Goal: Find specific page/section: Find specific page/section

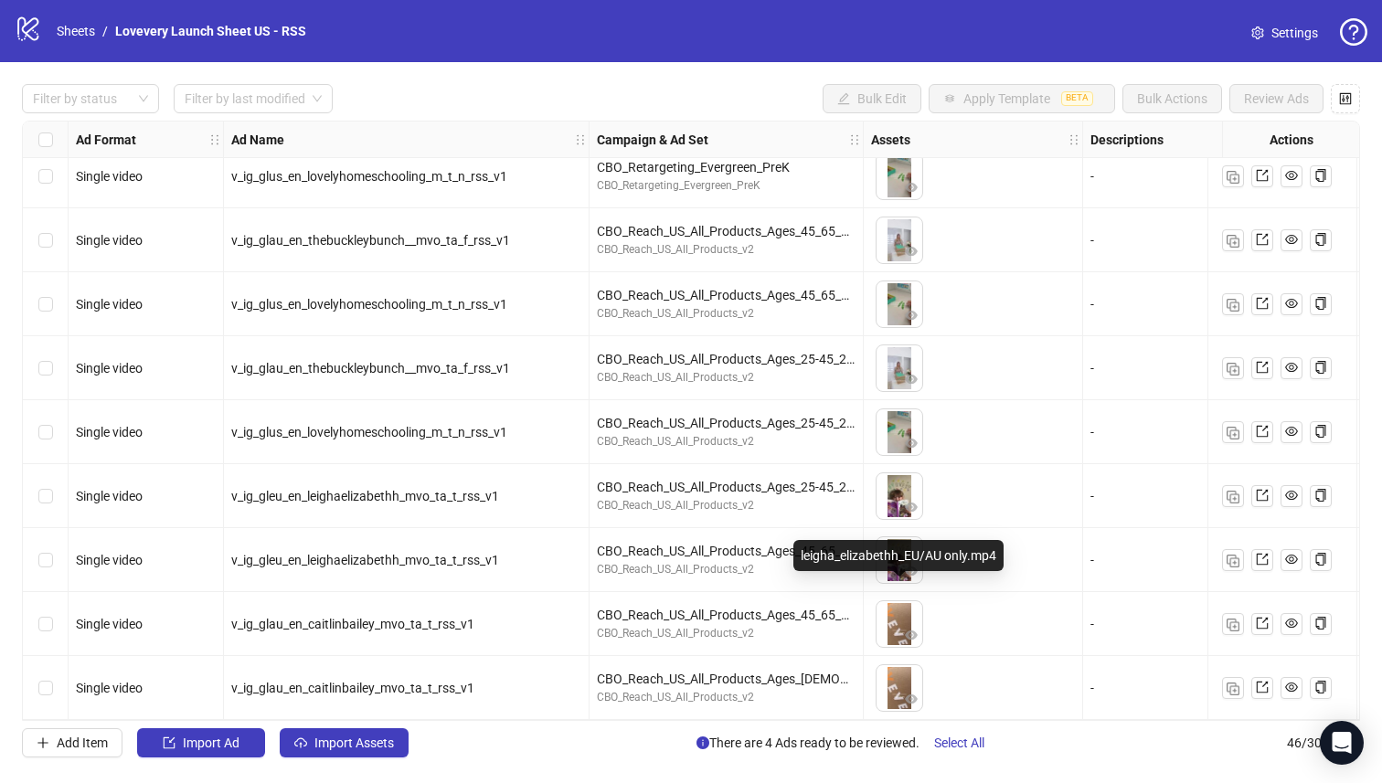
scroll to position [2112, 0]
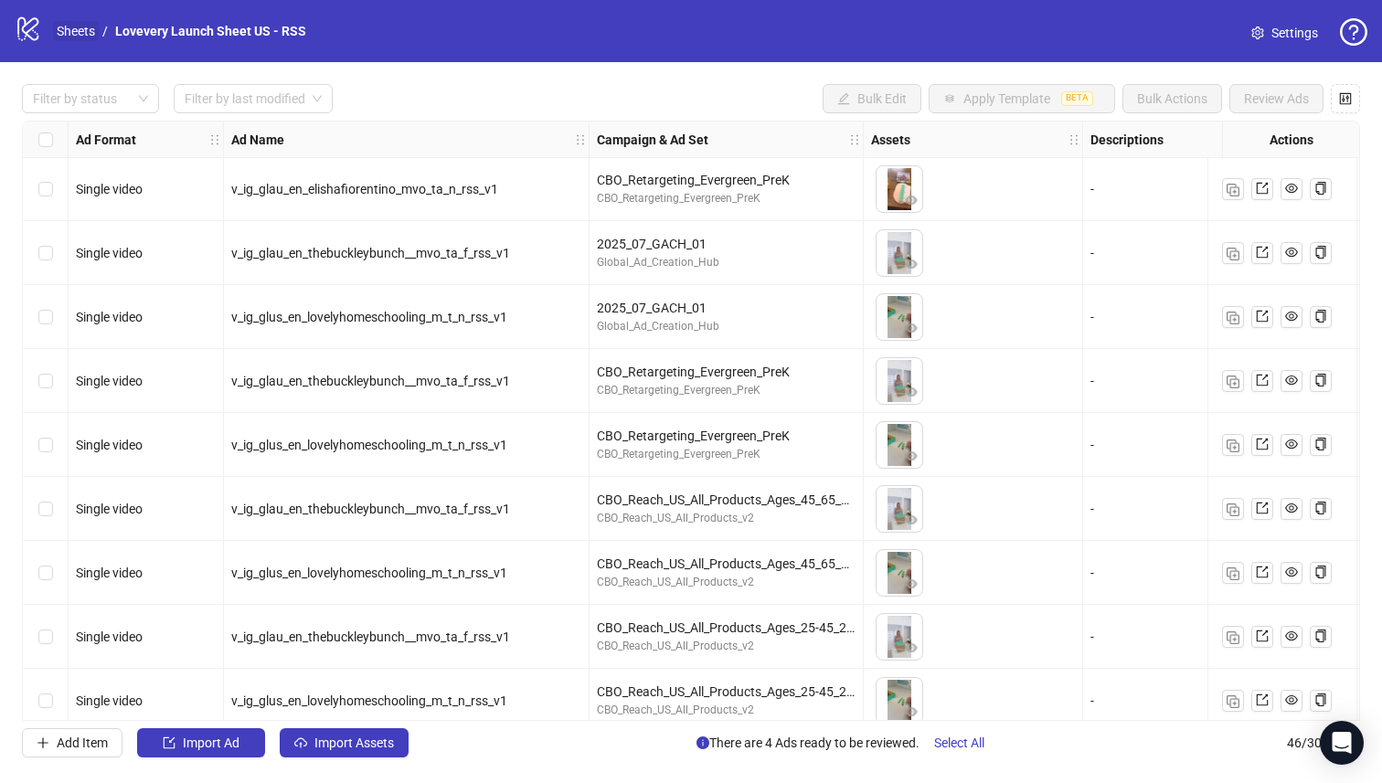
click at [76, 29] on link "Sheets" at bounding box center [76, 31] width 46 height 20
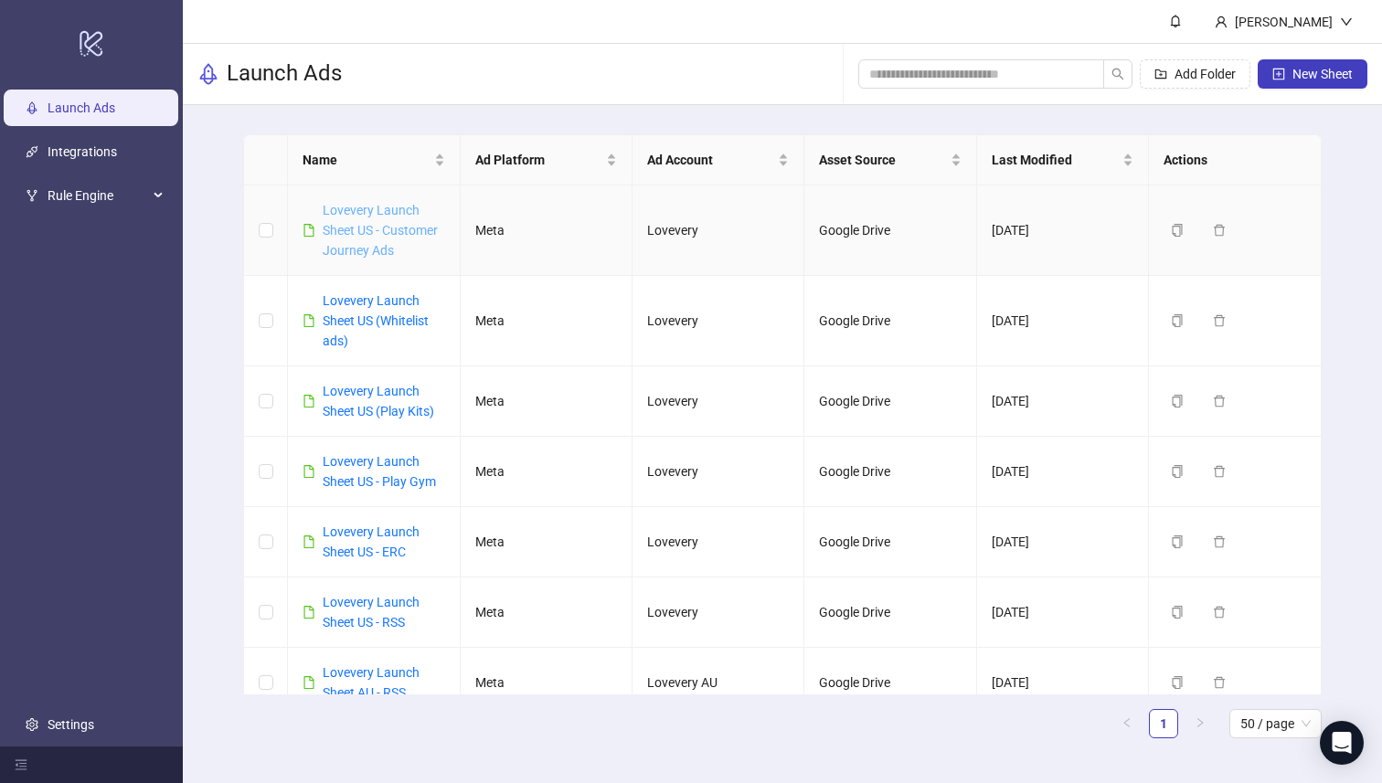
click at [401, 228] on link "Lovevery Launch Sheet US - Customer Journey Ads" at bounding box center [380, 230] width 115 height 55
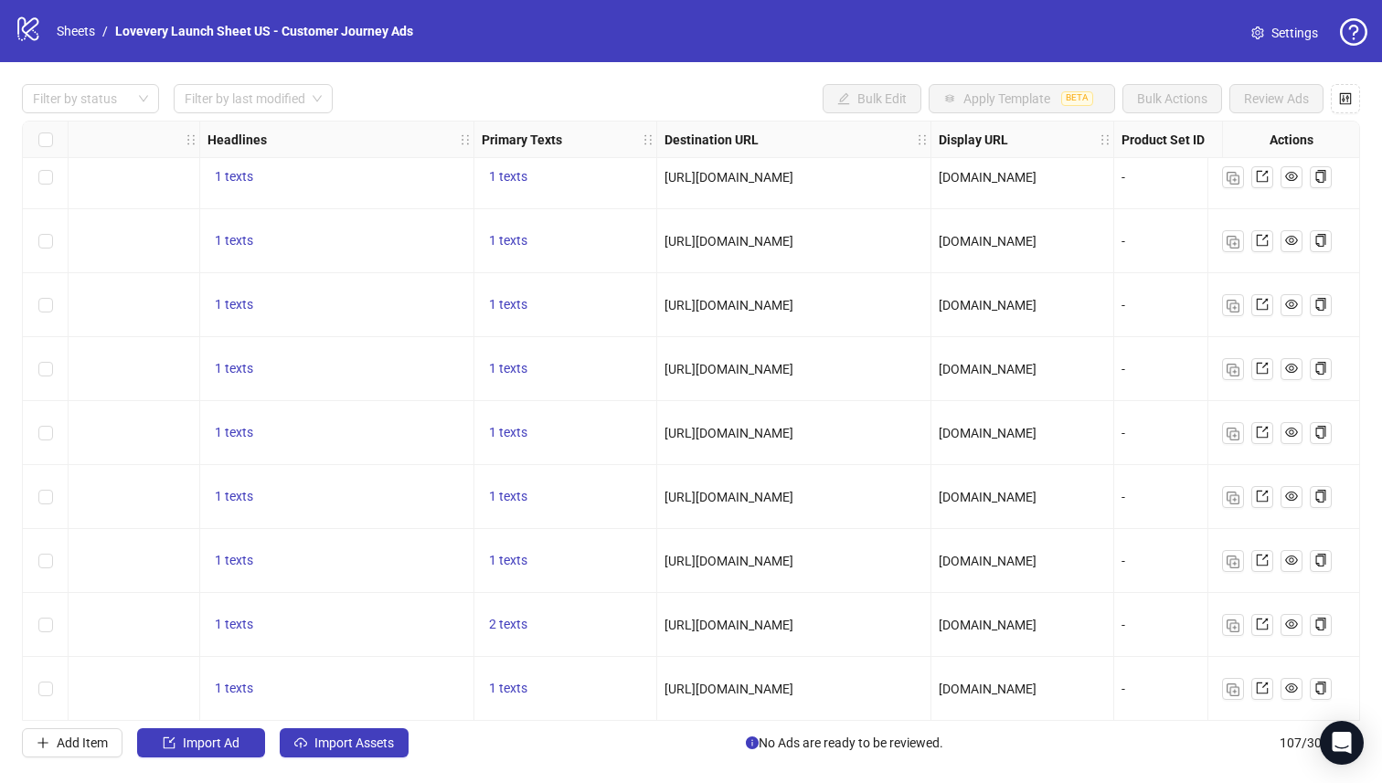
scroll to position [6218, 1384]
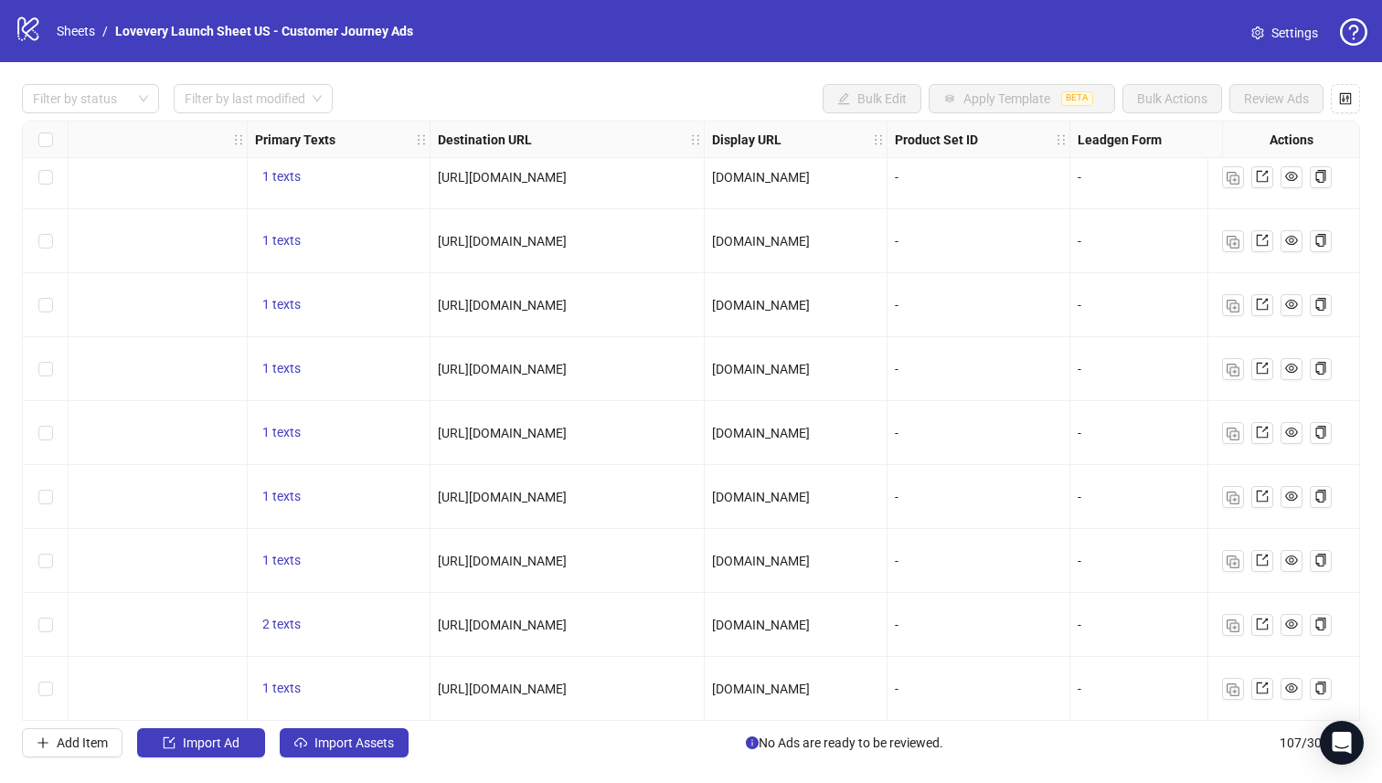
click at [567, 304] on span "[URL][DOMAIN_NAME]" at bounding box center [502, 305] width 129 height 15
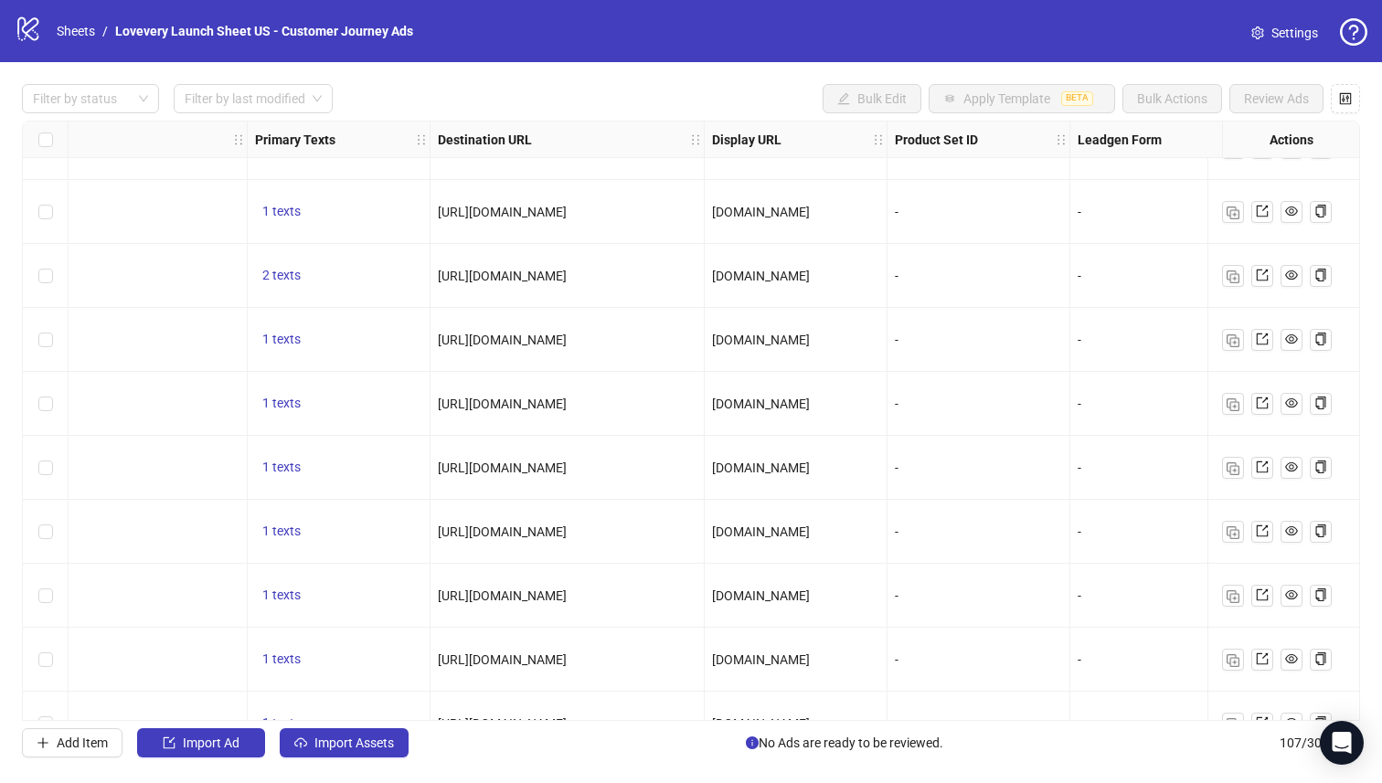
scroll to position [6021, 1384]
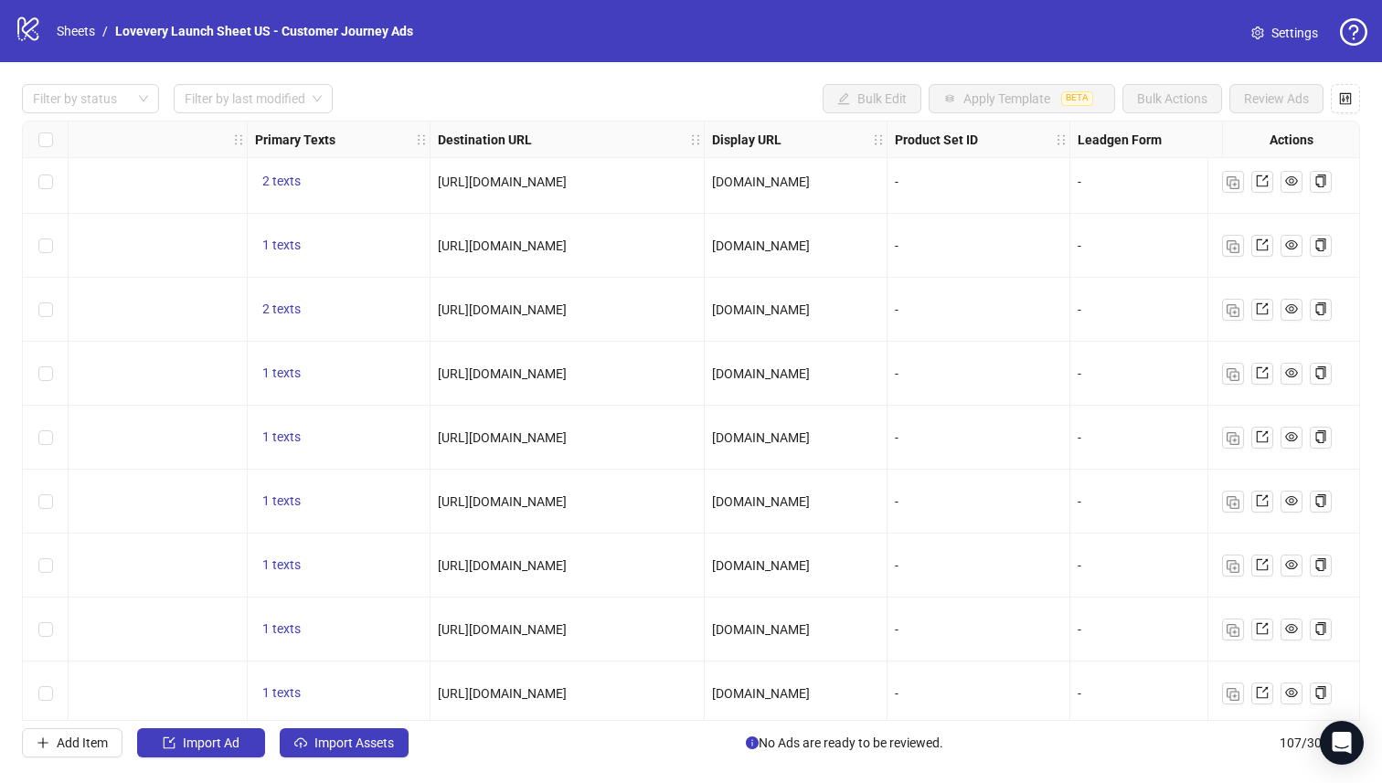
drag, startPoint x: 665, startPoint y: 304, endPoint x: 545, endPoint y: 299, distance: 120.8
click at [545, 300] on div "https://learn.lovevery.com/catalog/2/?productType=playing&year=0" at bounding box center [567, 310] width 259 height 20
click at [557, 309] on span "https://learn.lovevery.com/catalog/2/?productType=playing&year=0" at bounding box center [502, 309] width 129 height 15
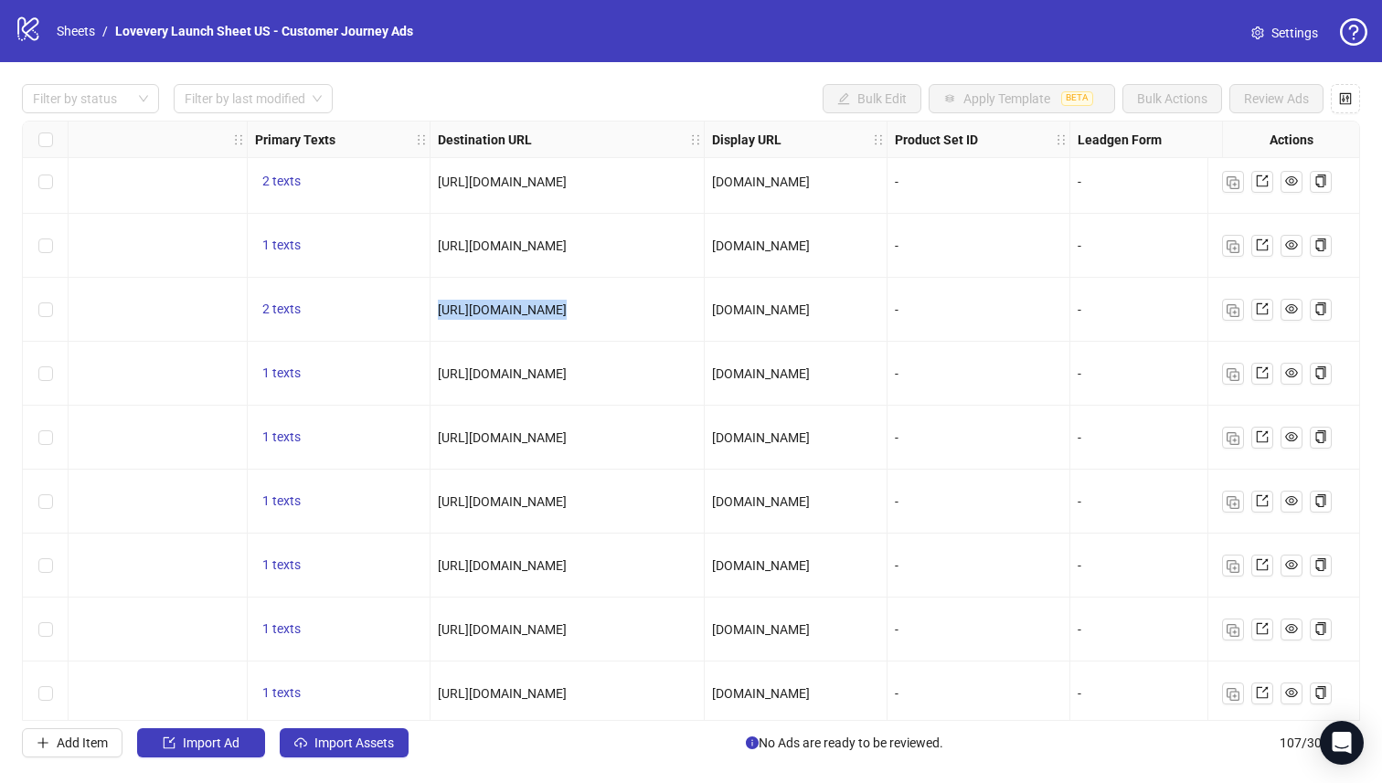
copy span "https://learn.lovevery.com/catalog/2/?productType=playing&year=0"
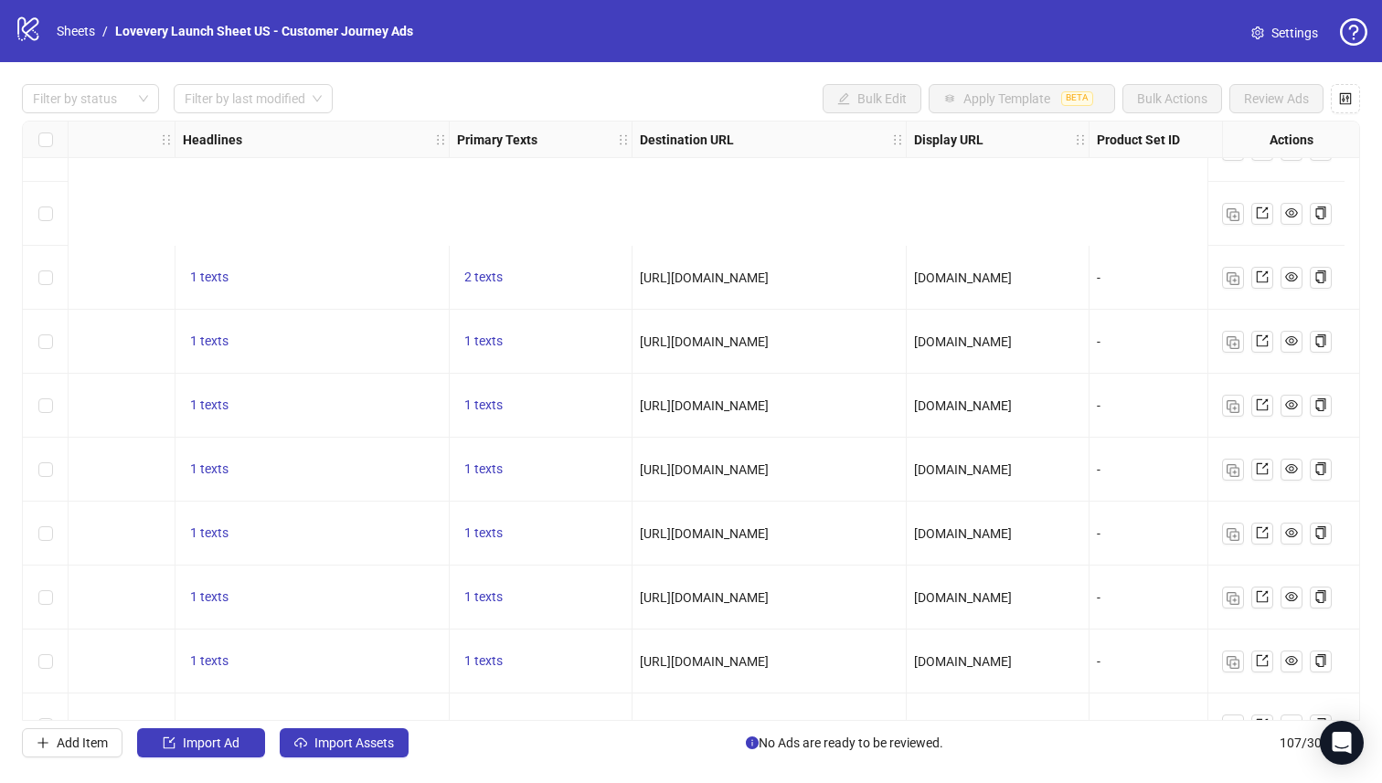
scroll to position [6290, 1182]
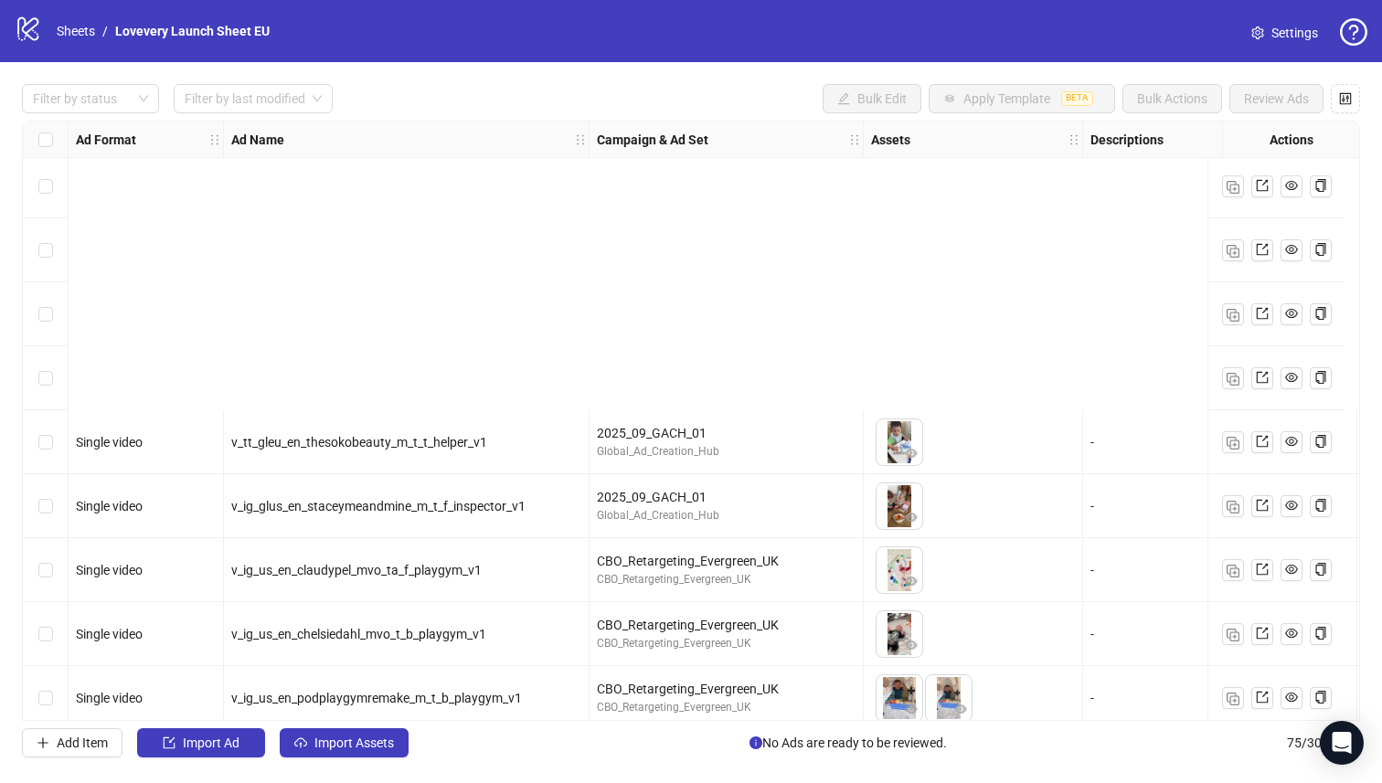
scroll to position [4243, 0]
